Goal: Task Accomplishment & Management: Manage account settings

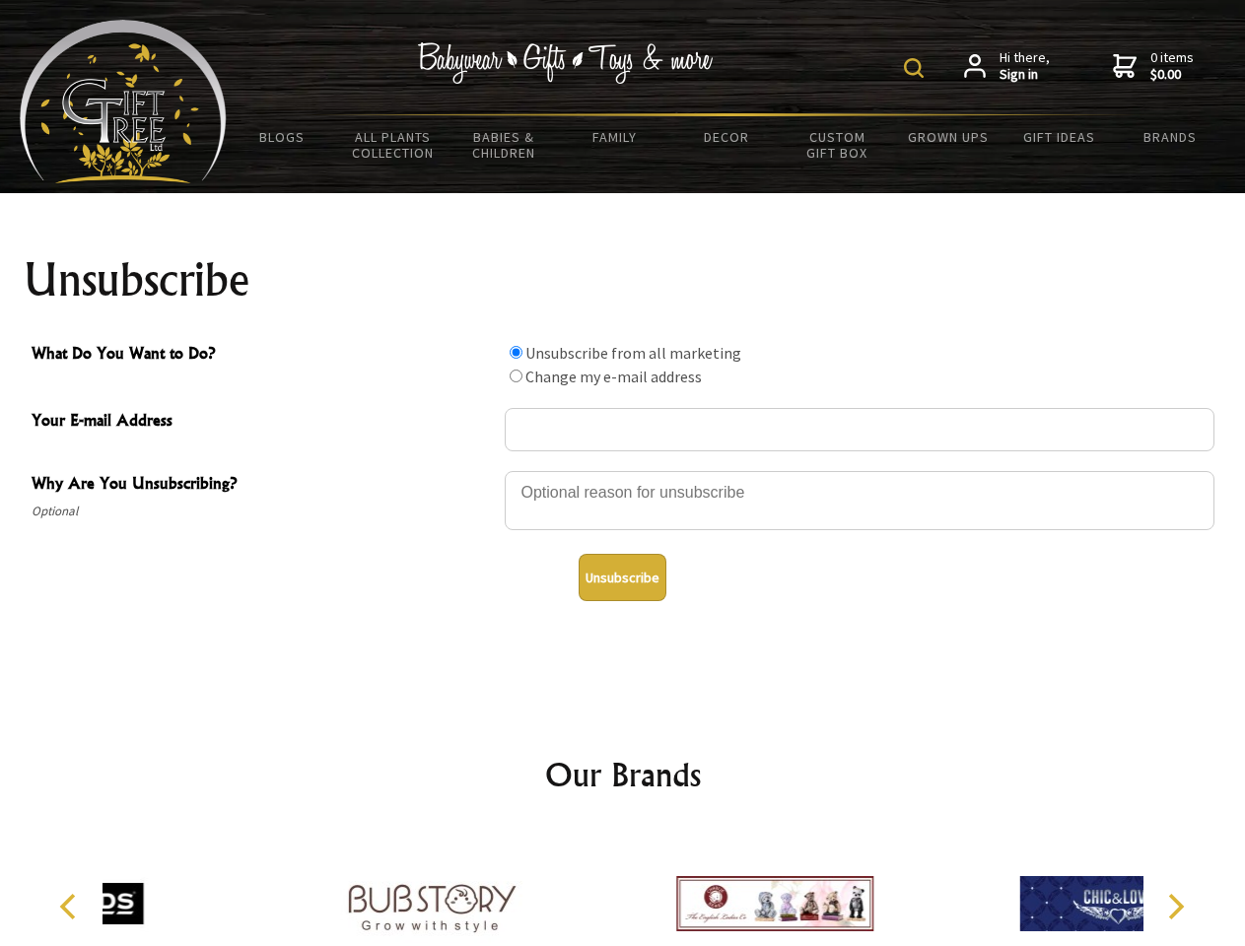
click at [917, 68] on img at bounding box center [914, 68] width 20 height 20
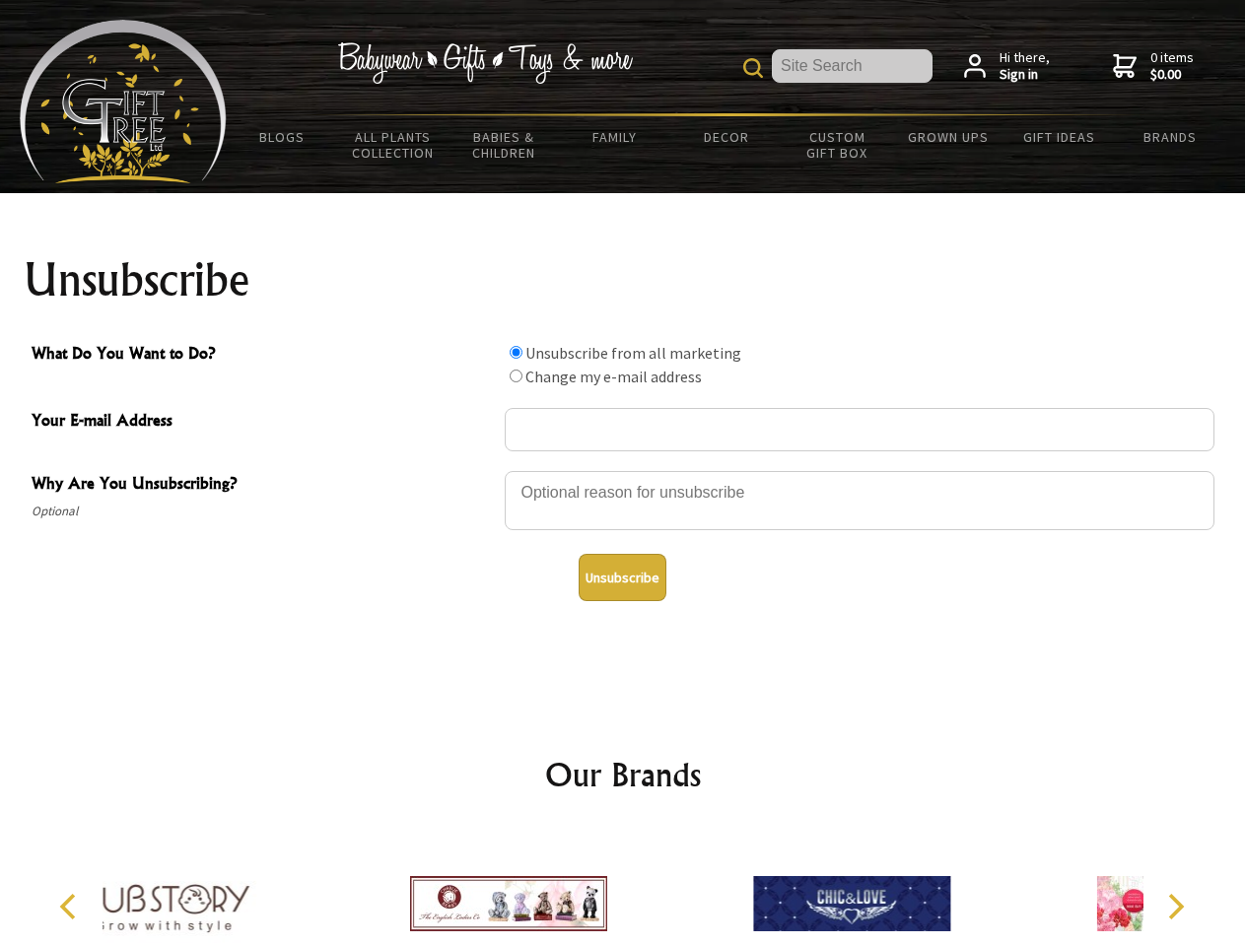
click at [623, 470] on div at bounding box center [860, 503] width 710 height 69
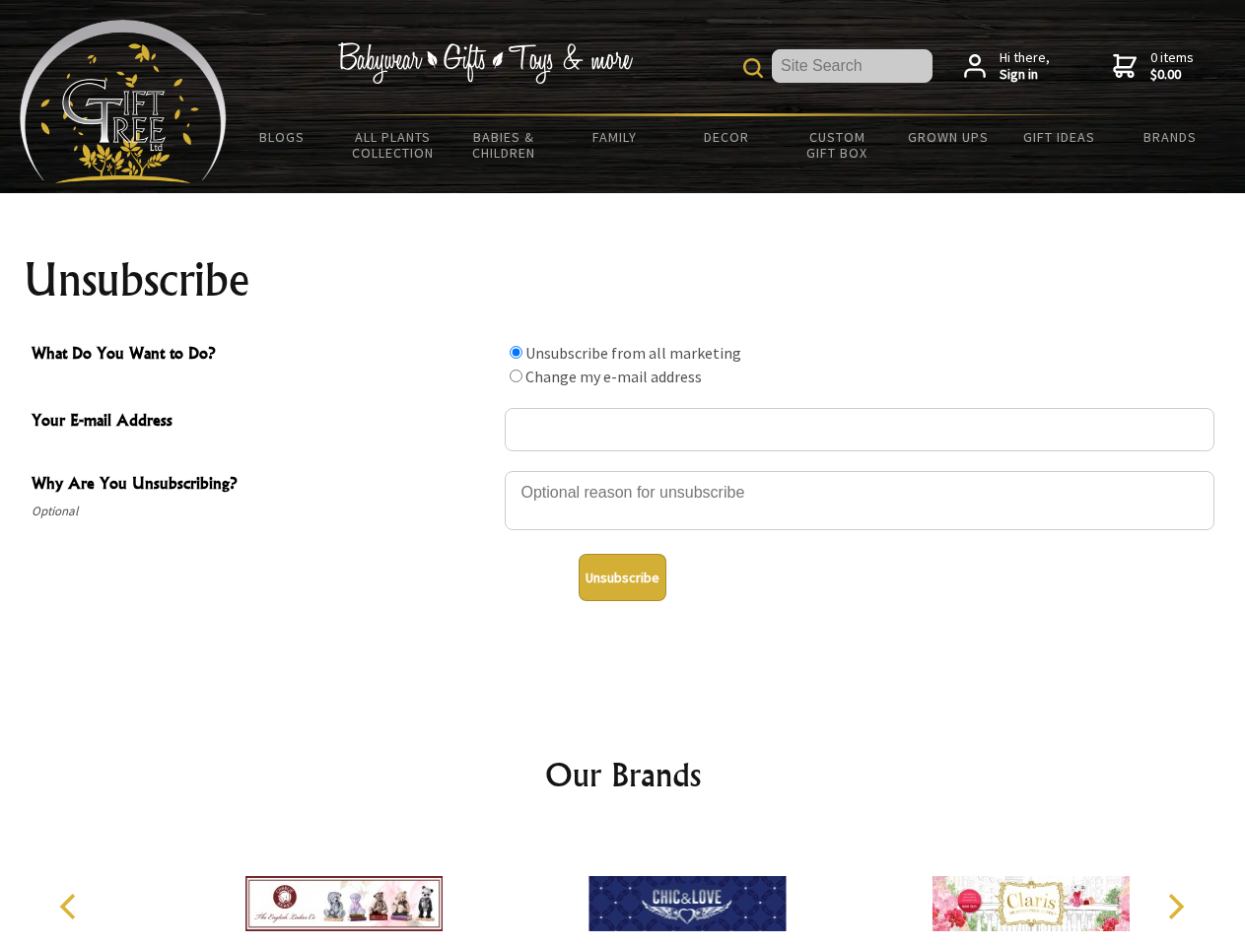
click at [515, 352] on input "What Do You Want to Do?" at bounding box center [516, 352] width 13 height 13
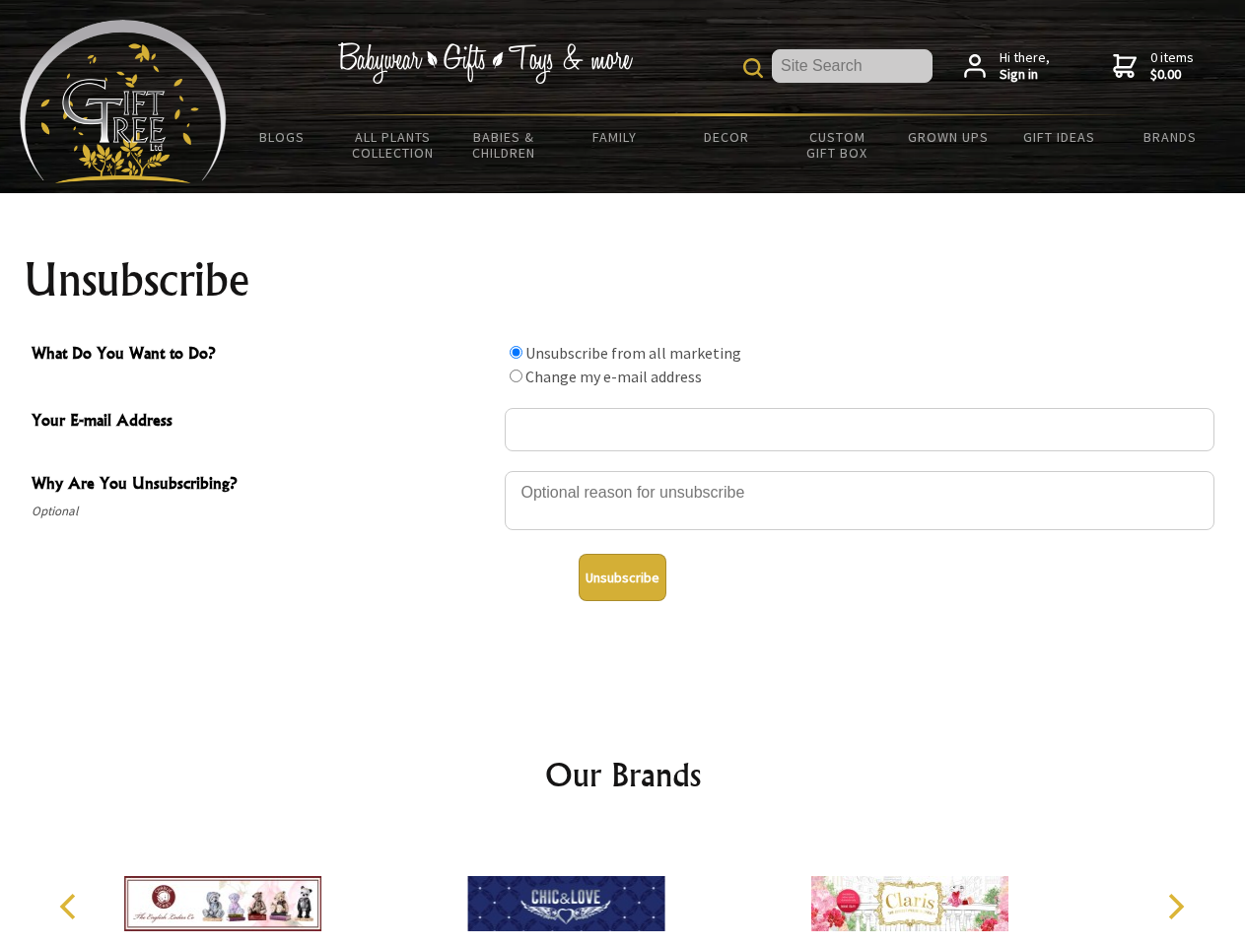
click at [515, 375] on input "What Do You Want to Do?" at bounding box center [516, 376] width 13 height 13
radio input "true"
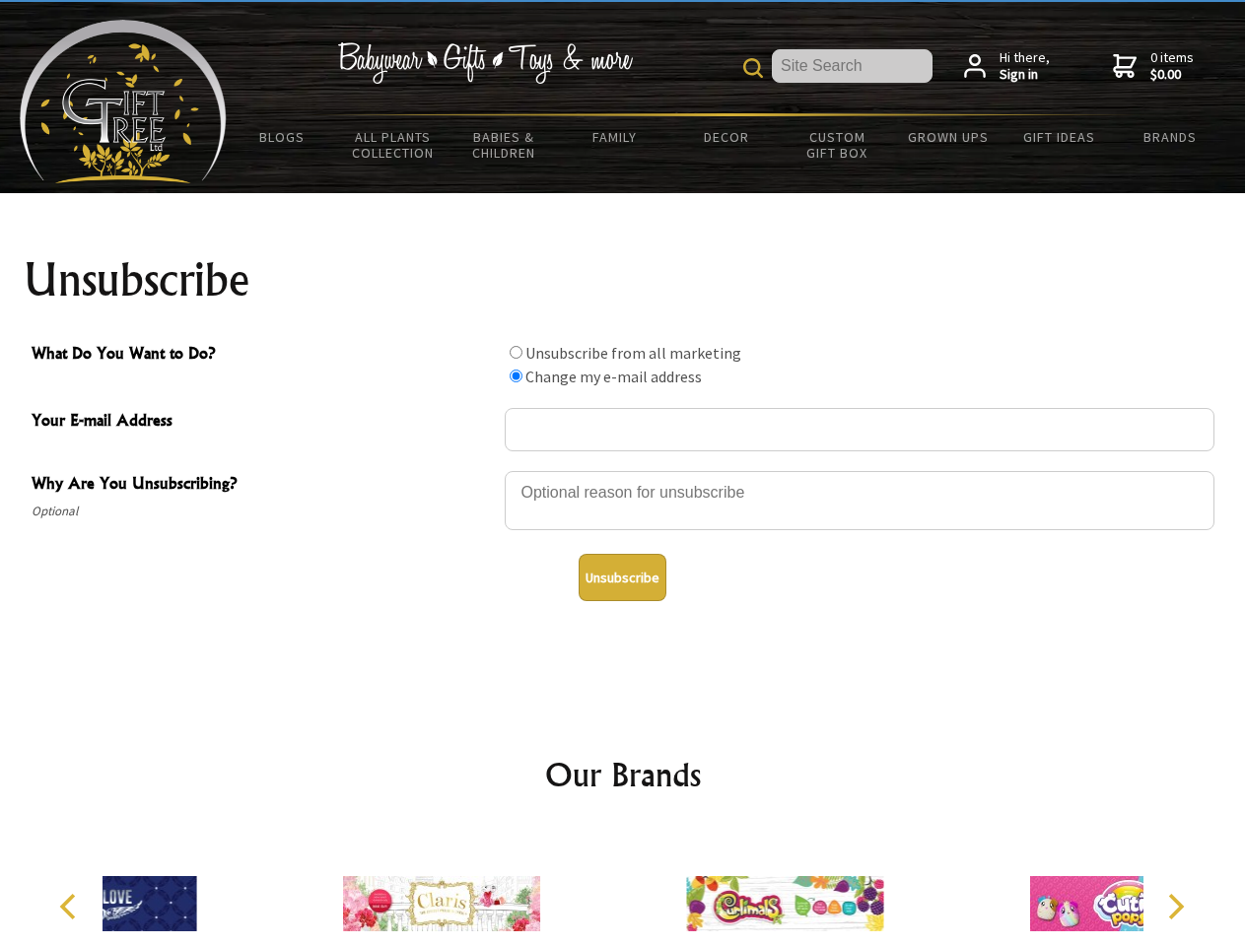
click at [622, 578] on button "Unsubscribe" at bounding box center [623, 577] width 88 height 47
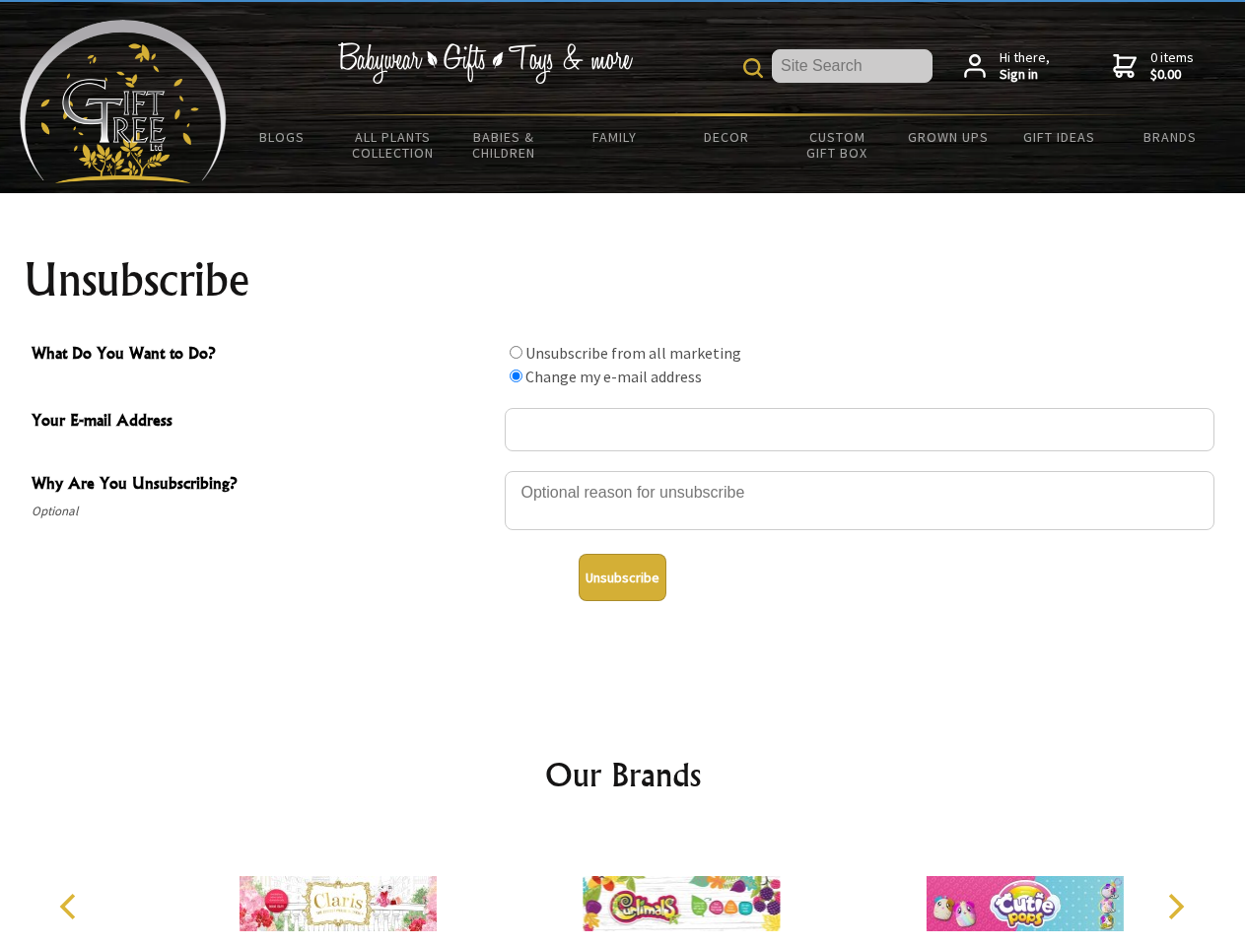
click at [71, 907] on icon "Previous" at bounding box center [70, 907] width 26 height 26
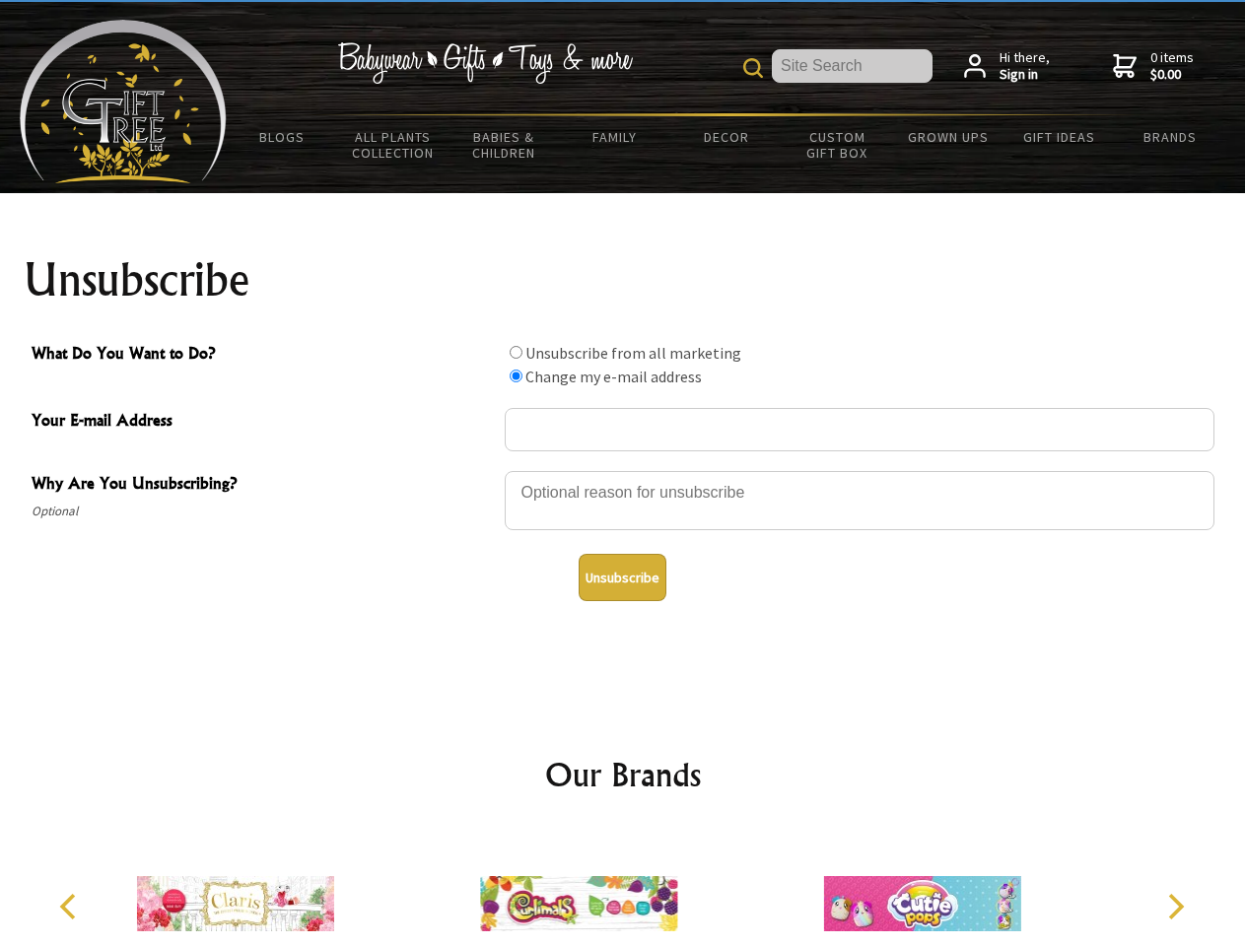
click at [1175, 907] on icon "Next" at bounding box center [1174, 907] width 26 height 26
